Goal: Navigation & Orientation: Find specific page/section

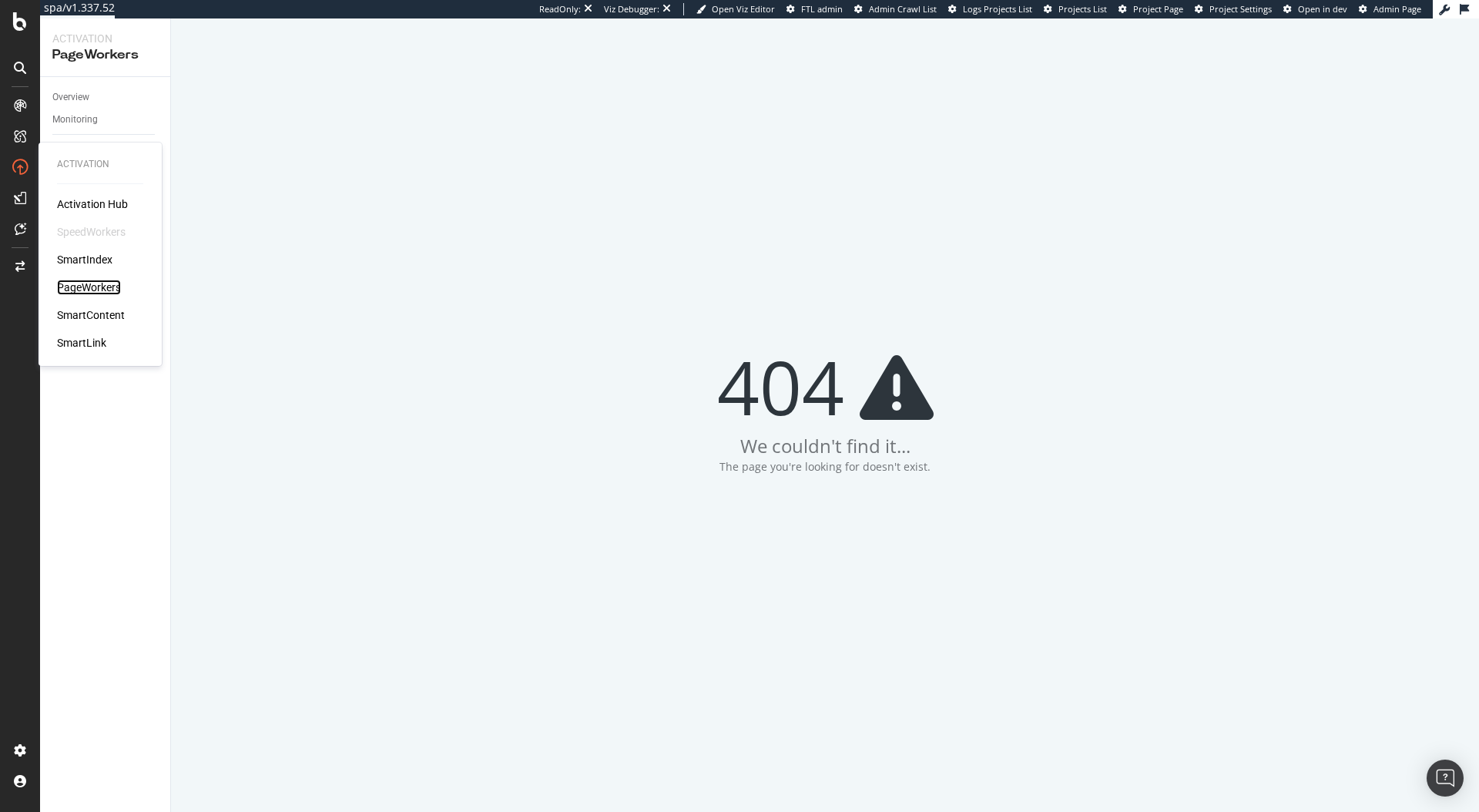
click at [99, 289] on div "PageWorkers" at bounding box center [88, 287] width 64 height 15
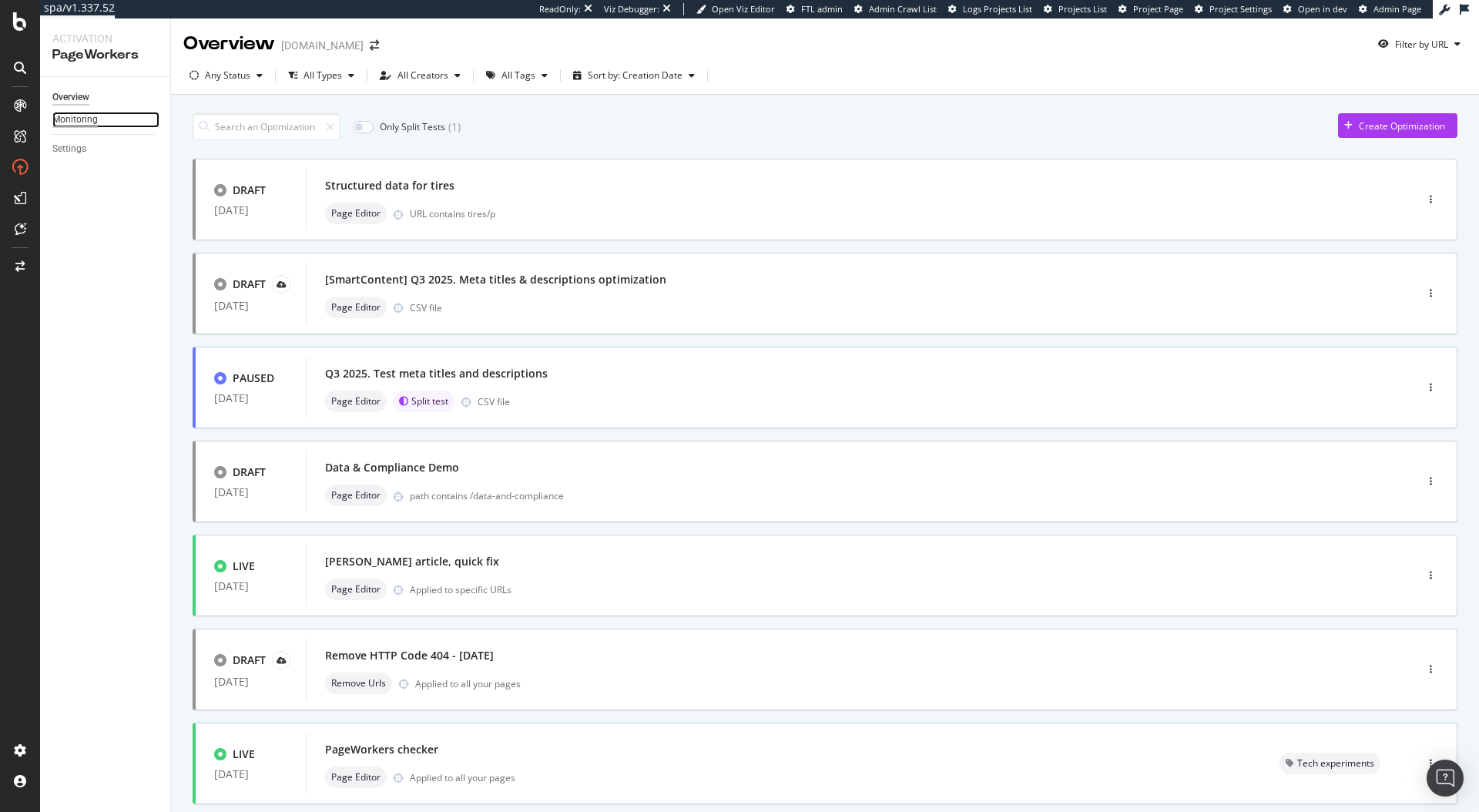
click at [89, 127] on div "Monitoring" at bounding box center [74, 119] width 45 height 16
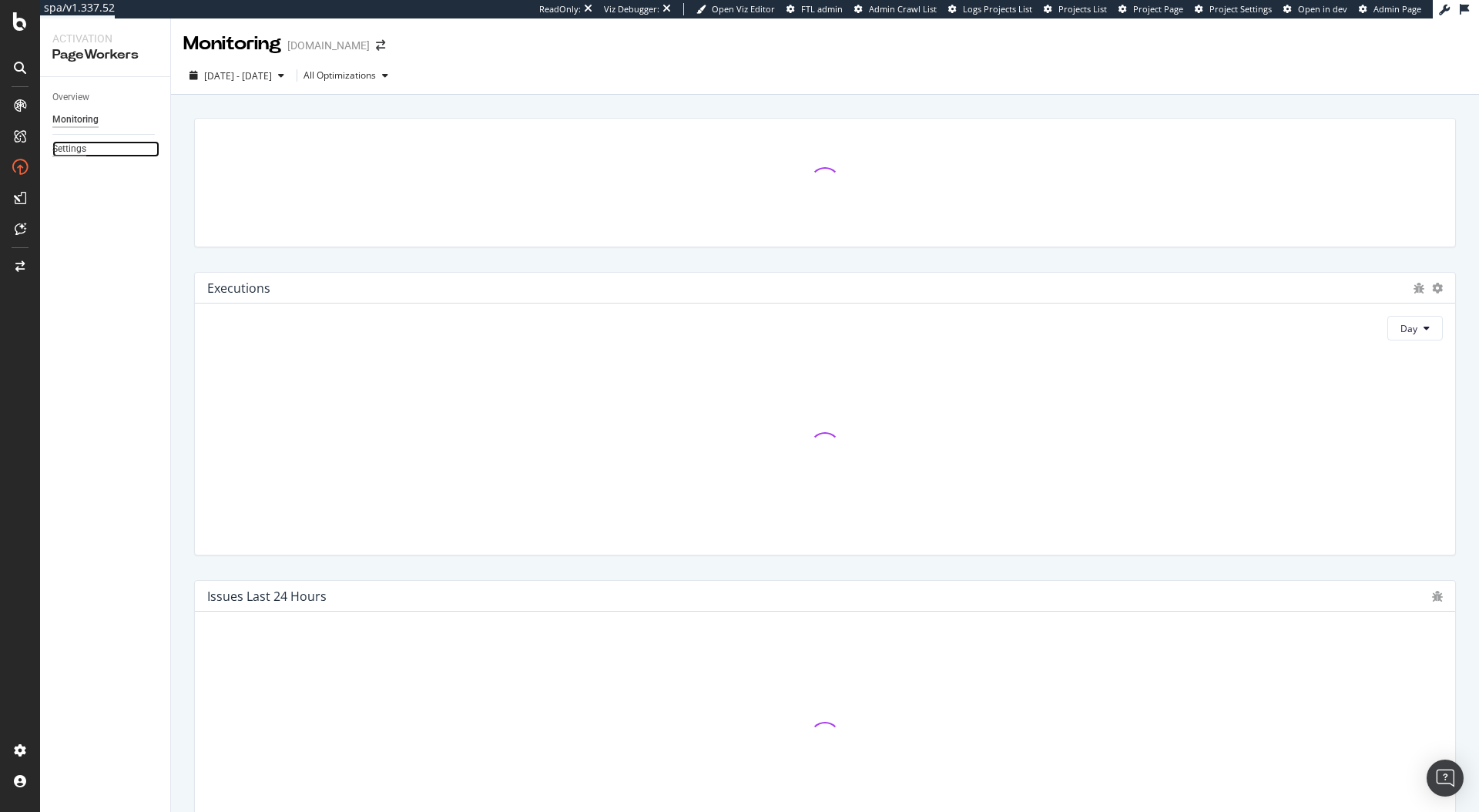
click at [77, 152] on div "Settings" at bounding box center [69, 149] width 34 height 16
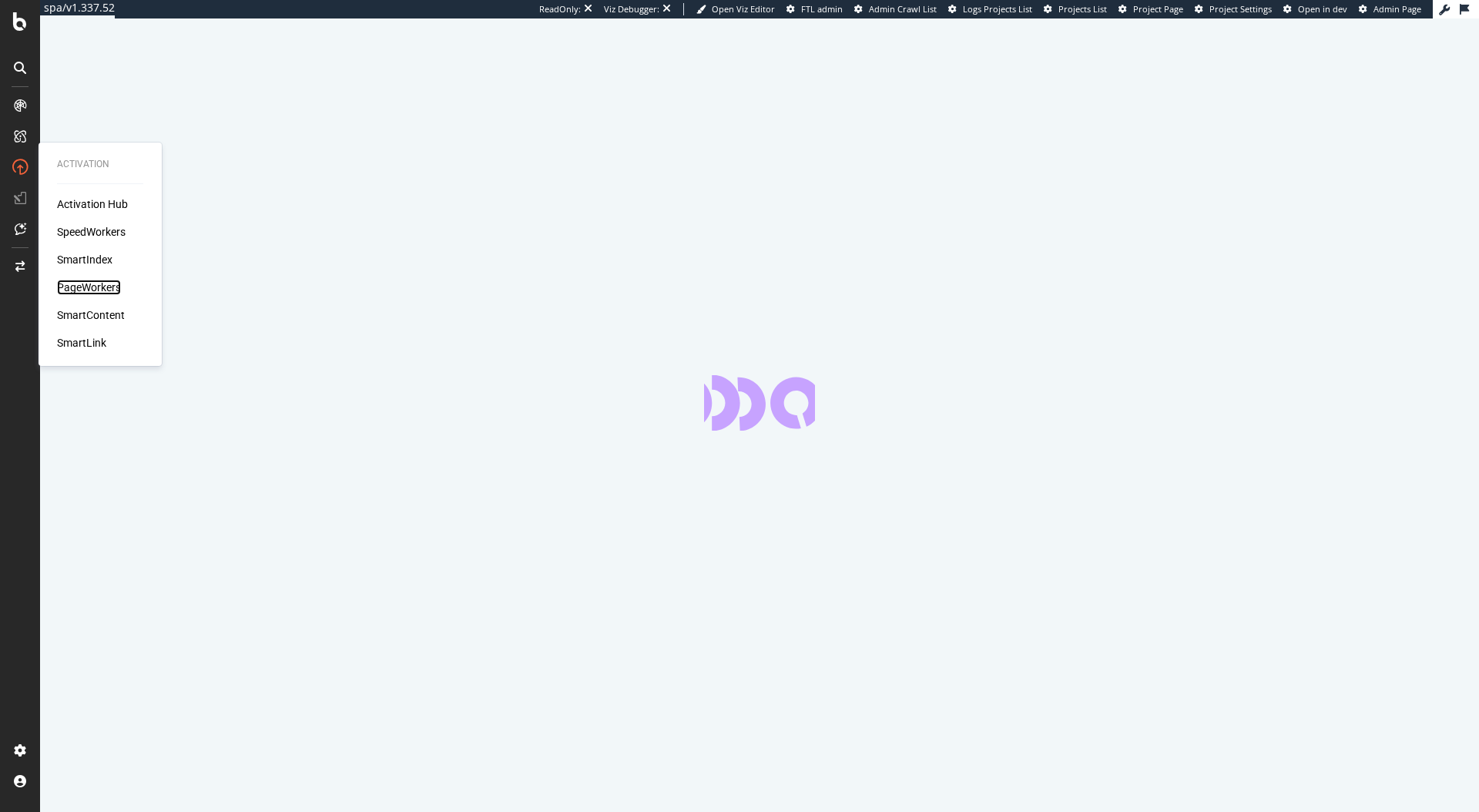
click at [93, 293] on div "PageWorkers" at bounding box center [88, 287] width 64 height 15
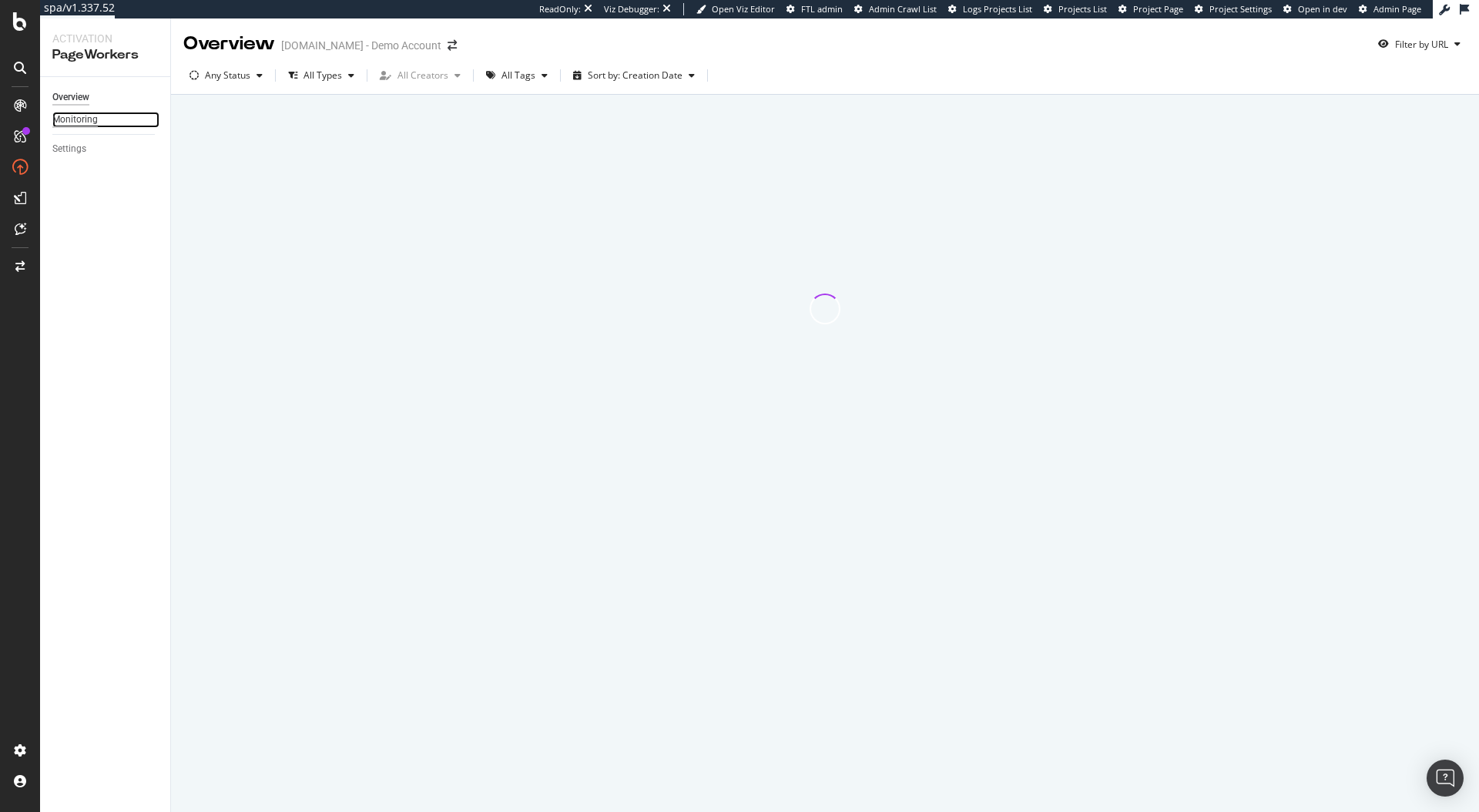
click at [74, 123] on div "Monitoring" at bounding box center [74, 119] width 45 height 16
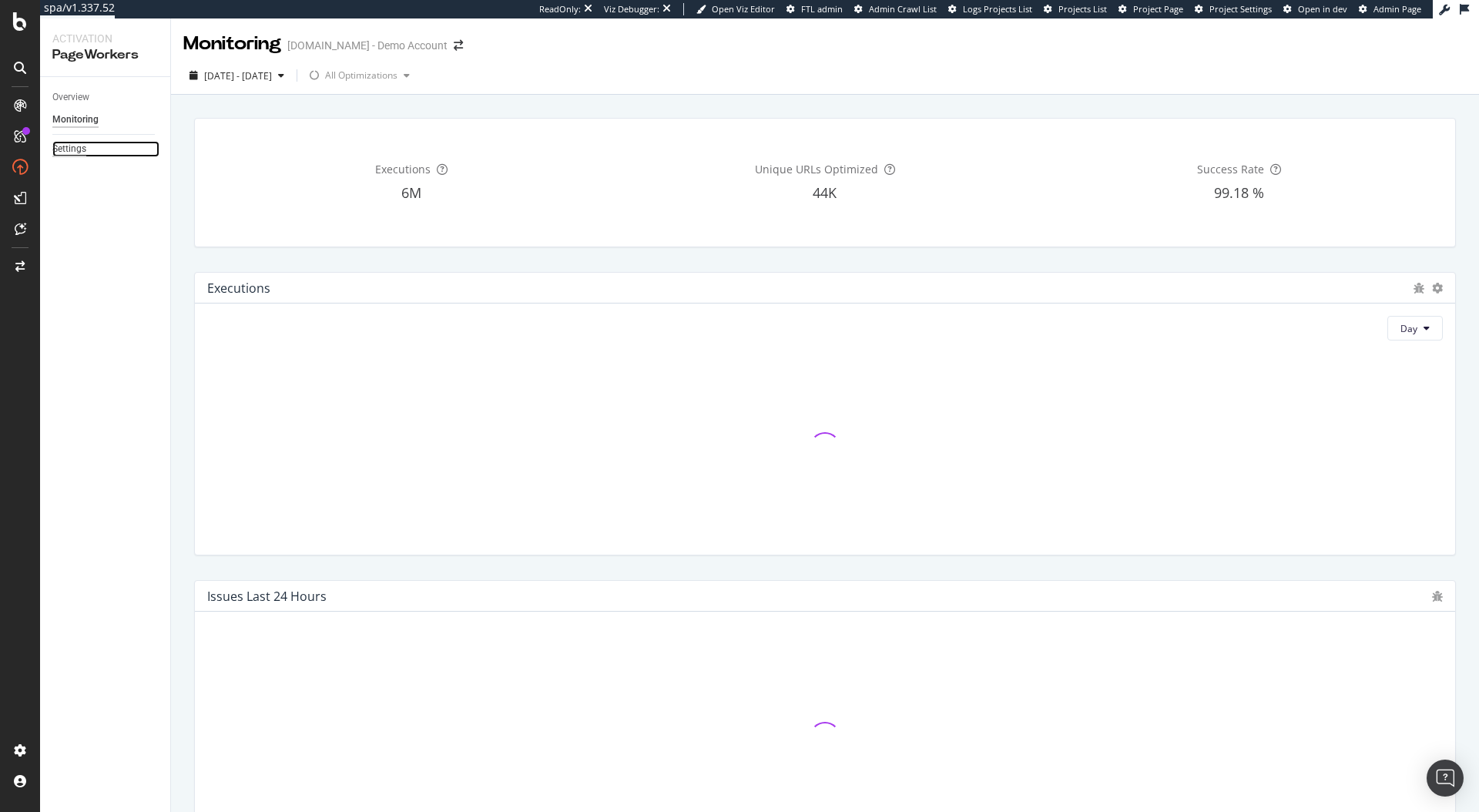
click at [71, 153] on div "Settings" at bounding box center [69, 149] width 34 height 16
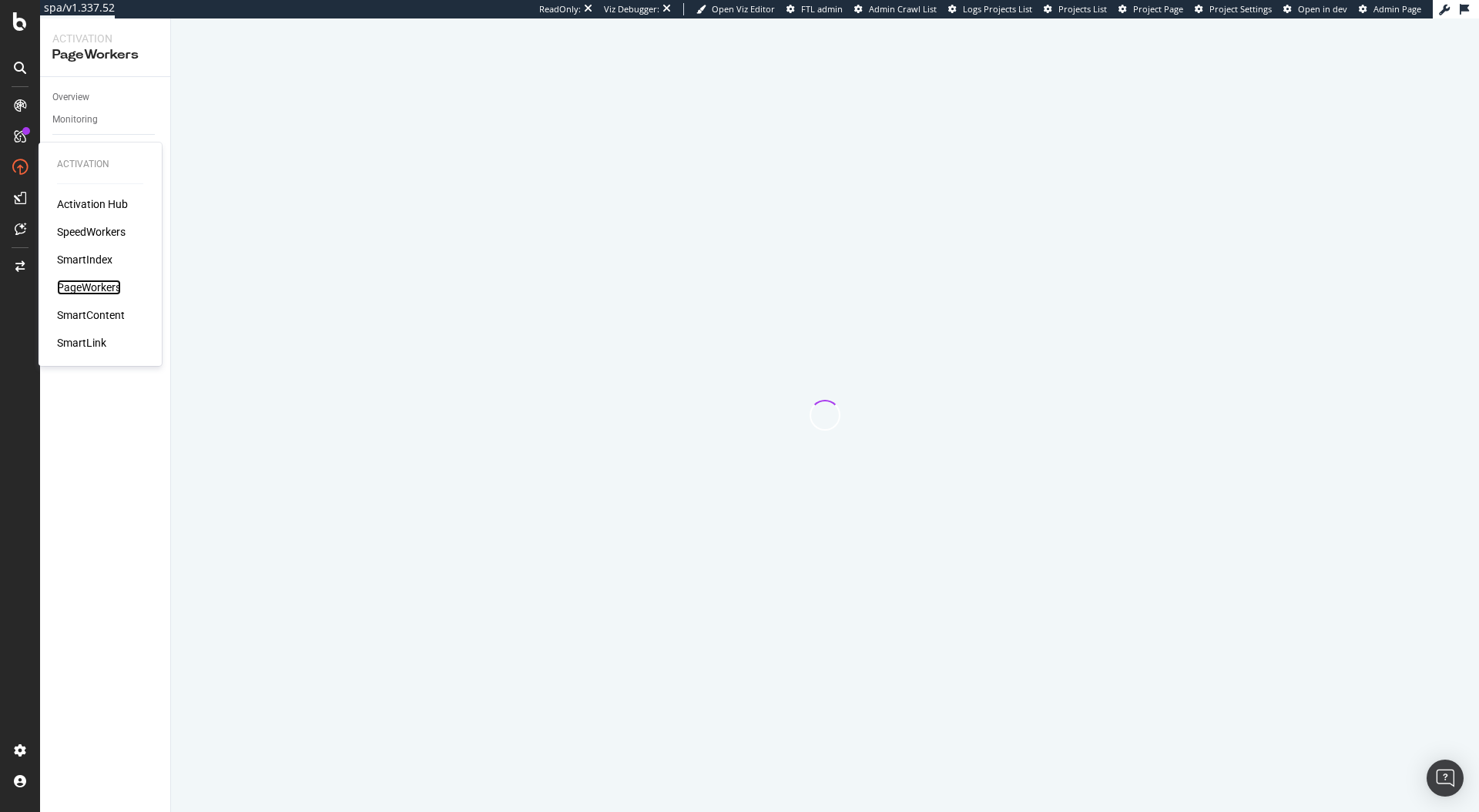
click at [105, 295] on div "PageWorkers" at bounding box center [88, 287] width 64 height 15
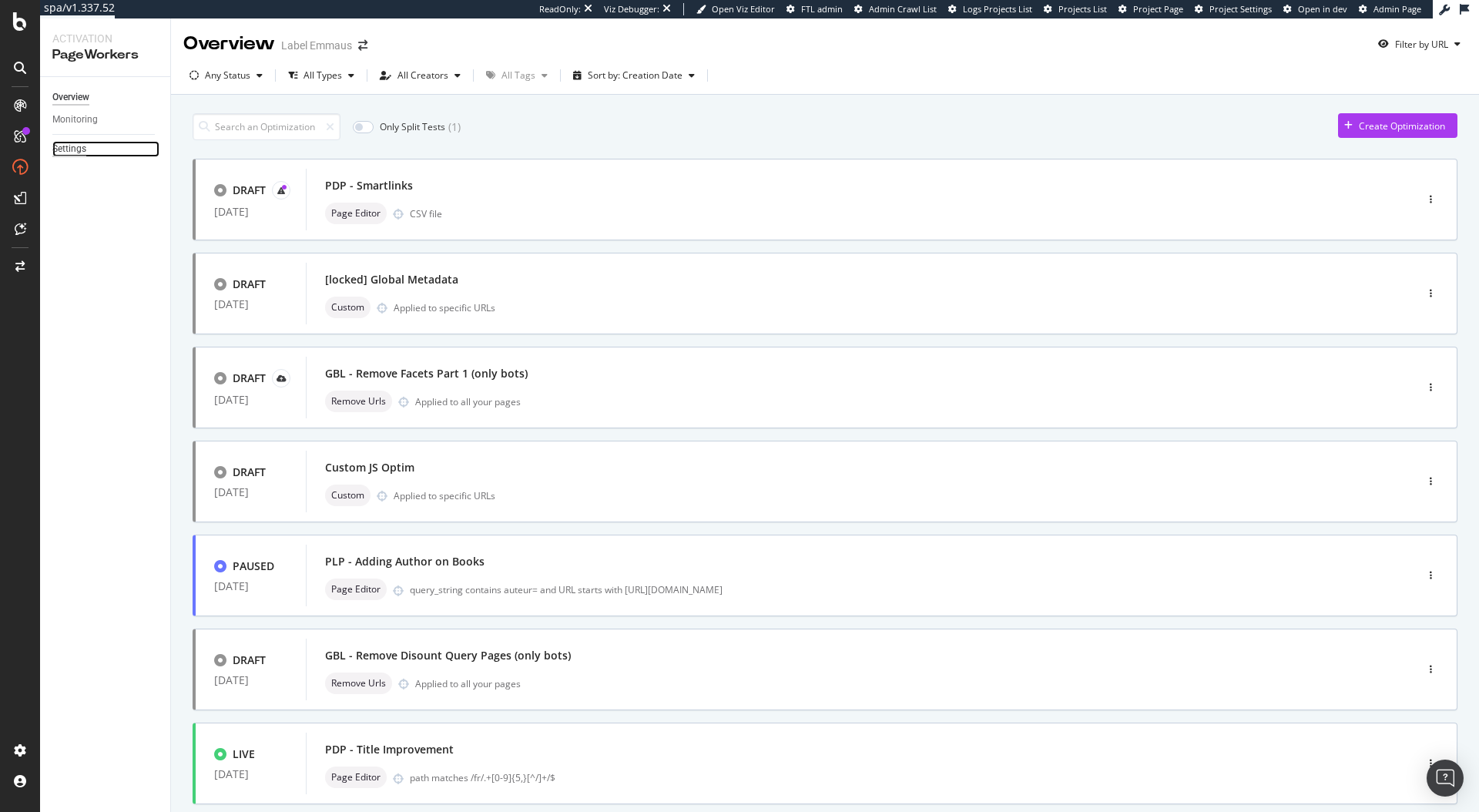
click at [77, 154] on div "Settings" at bounding box center [69, 149] width 34 height 16
